Goal: Navigation & Orientation: Find specific page/section

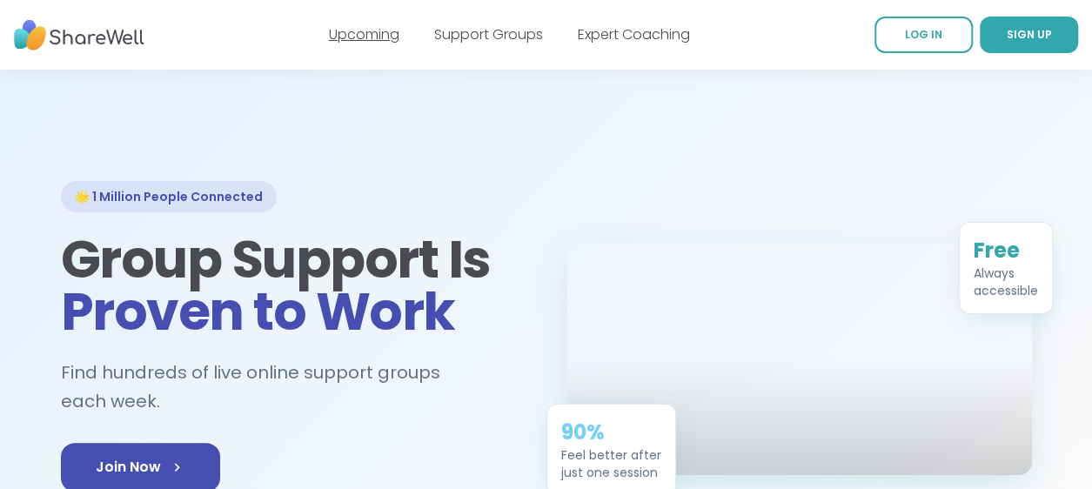
click at [367, 33] on link "Upcoming" at bounding box center [364, 34] width 70 height 20
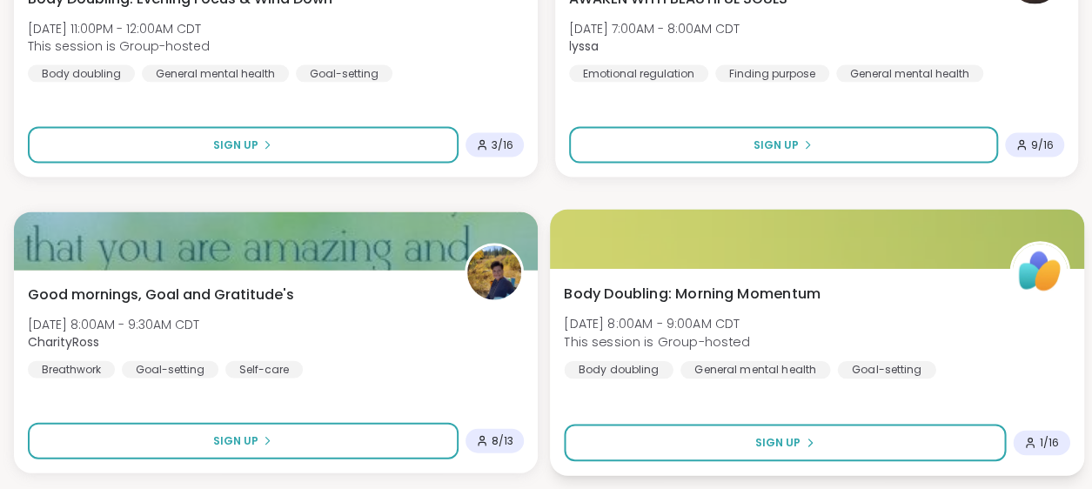
scroll to position [5058, 0]
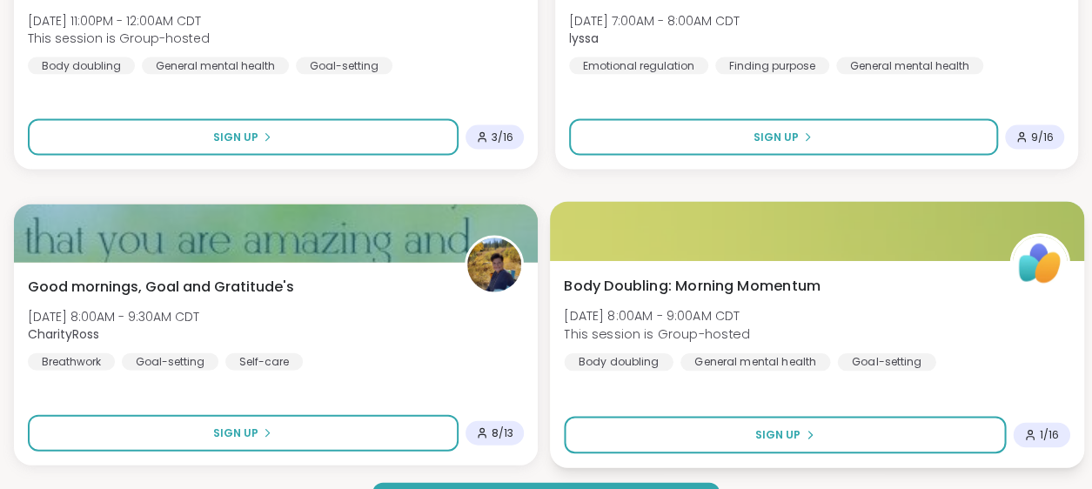
drag, startPoint x: 1100, startPoint y: 31, endPoint x: 1025, endPoint y: 416, distance: 391.8
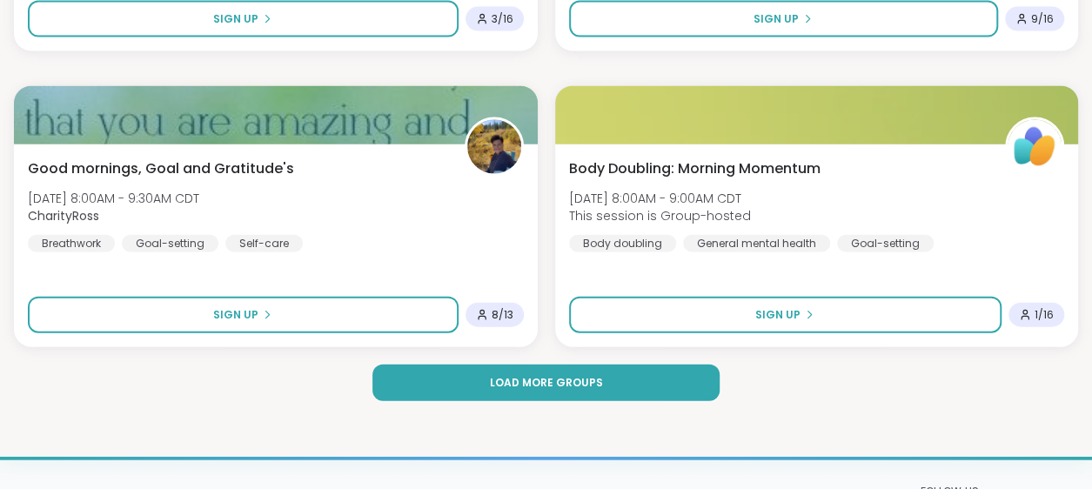
scroll to position [5536, 0]
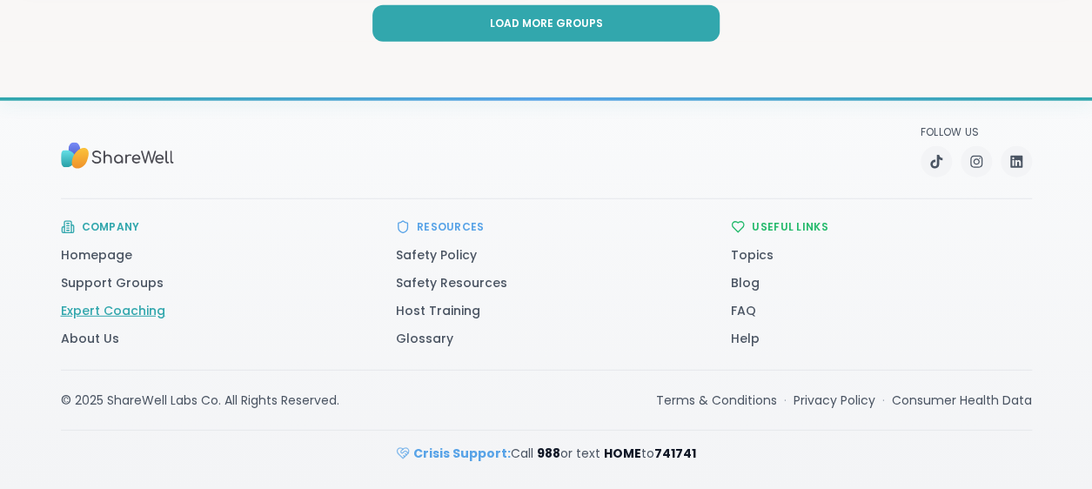
click at [118, 309] on link "Expert Coaching" at bounding box center [113, 310] width 104 height 17
